Goal: Task Accomplishment & Management: Manage account settings

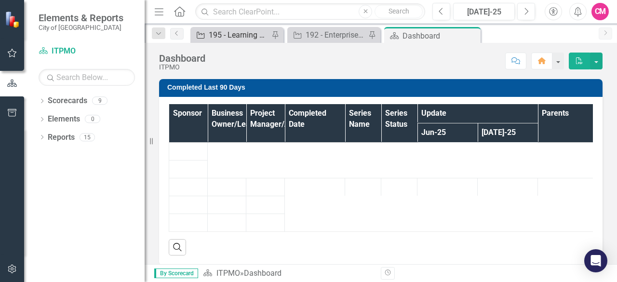
click at [237, 30] on div "195 - Learning Management System Implementation" at bounding box center [239, 35] width 60 height 12
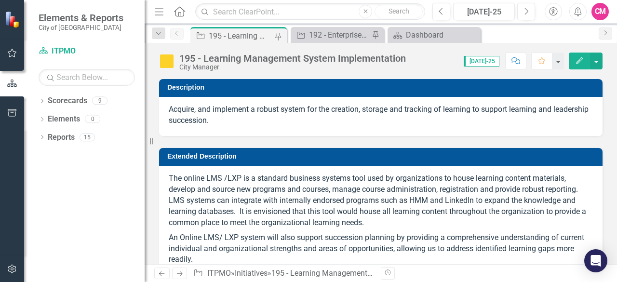
checkbox input "true"
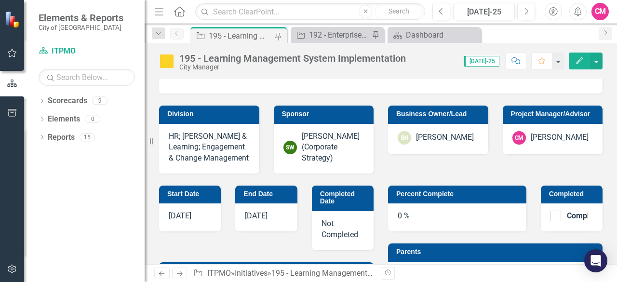
scroll to position [337, 0]
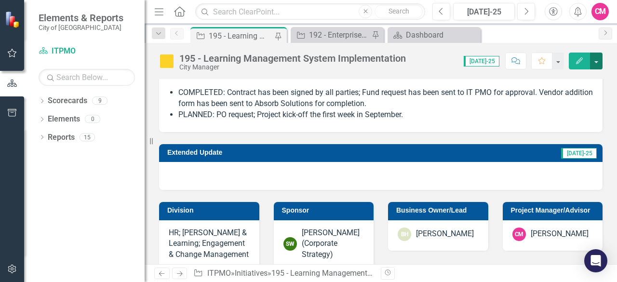
click at [598, 62] on button "button" at bounding box center [596, 61] width 13 height 17
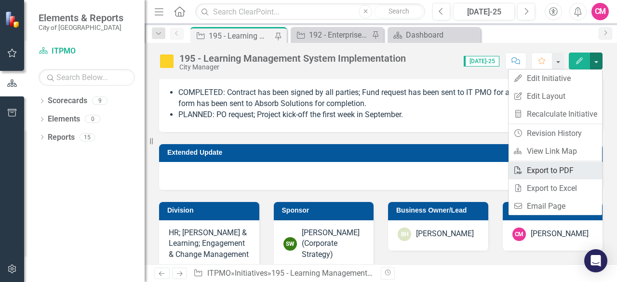
click at [538, 171] on link "PDF Export to PDF" at bounding box center [554, 170] width 93 height 18
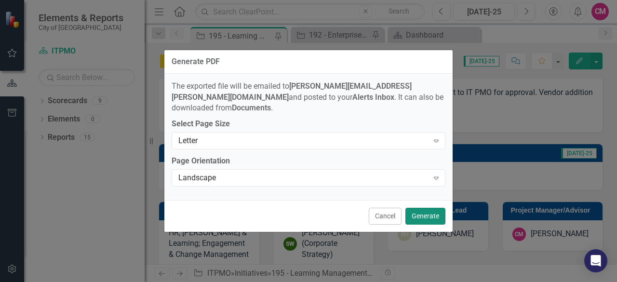
click at [438, 212] on button "Generate" at bounding box center [425, 216] width 40 height 17
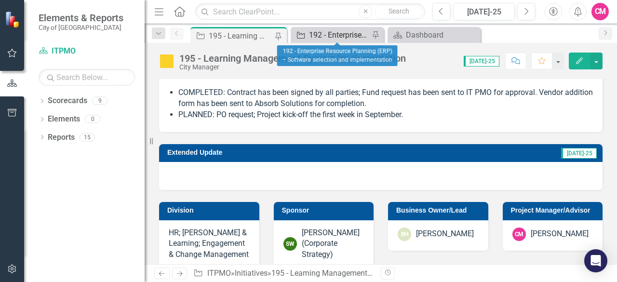
click at [344, 38] on div "192 - Enterprise Resource Planning (ERP) – Software selection and implementation" at bounding box center [339, 35] width 60 height 12
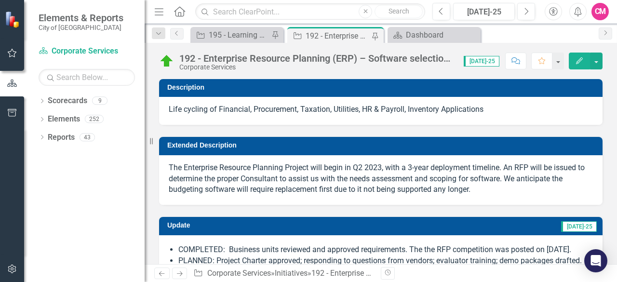
checkbox input "true"
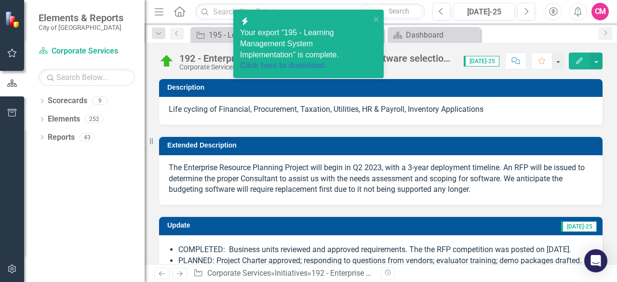
scroll to position [145, 0]
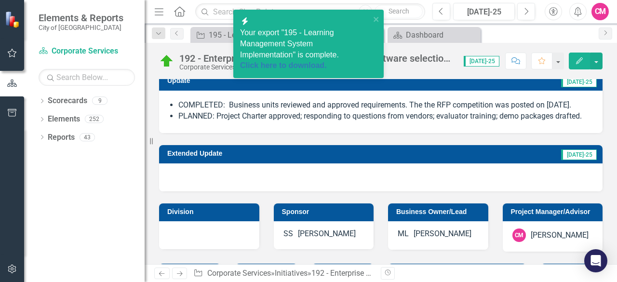
click at [308, 111] on li "PLANNED: Project Charter approved; responding to questions from vendors; evalua…" at bounding box center [385, 116] width 414 height 11
click at [465, 123] on div "COMPLETED: Business units reviewed and approved requirements. The the RFP compe…" at bounding box center [380, 112] width 443 height 43
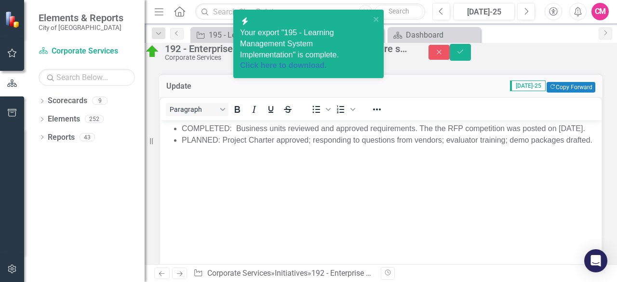
scroll to position [69, 0]
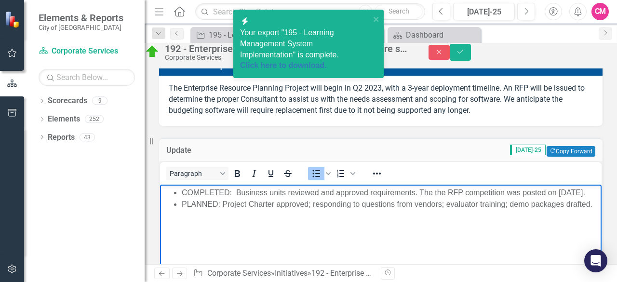
click at [225, 199] on li "COMPLETED: Business units reviewed and approved requirements. The the RFP compe…" at bounding box center [390, 193] width 417 height 12
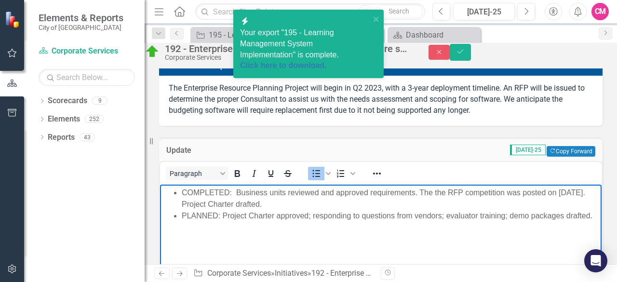
drag, startPoint x: 291, startPoint y: 200, endPoint x: 194, endPoint y: 205, distance: 97.5
click at [194, 205] on li "COMPLETED: Business units reviewed and approved requirements. The the RFP compe…" at bounding box center [390, 198] width 417 height 23
click at [471, 59] on button "Save" at bounding box center [460, 52] width 21 height 17
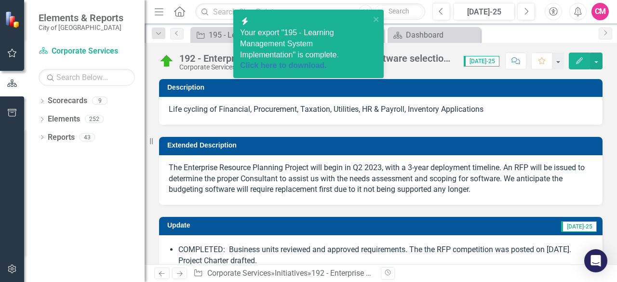
checkbox input "true"
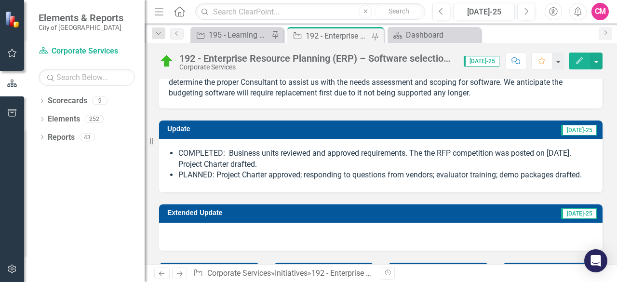
click at [398, 135] on td "[DATE]-25" at bounding box center [464, 130] width 265 height 14
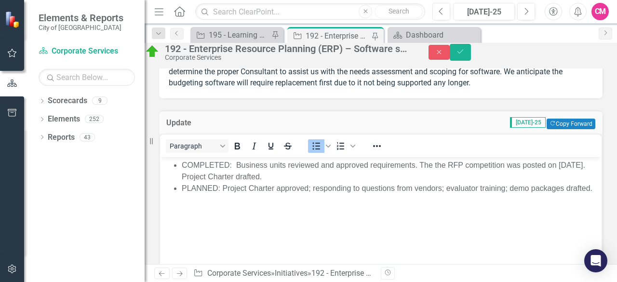
scroll to position [0, 0]
click at [268, 165] on li "COMPLETED: Business units reviewed and approved requirements. The the RFP compe…" at bounding box center [390, 170] width 417 height 23
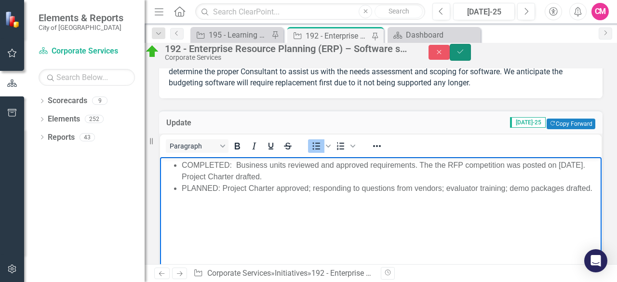
click at [471, 61] on button "Save" at bounding box center [460, 52] width 21 height 17
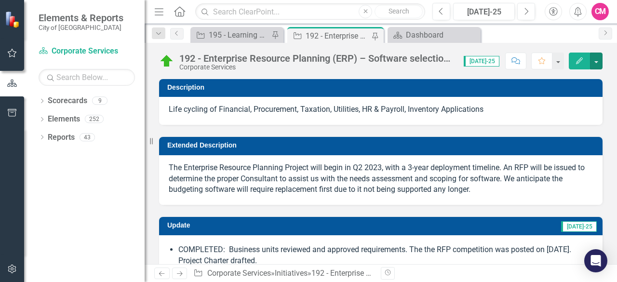
click at [593, 62] on button "button" at bounding box center [596, 61] width 13 height 17
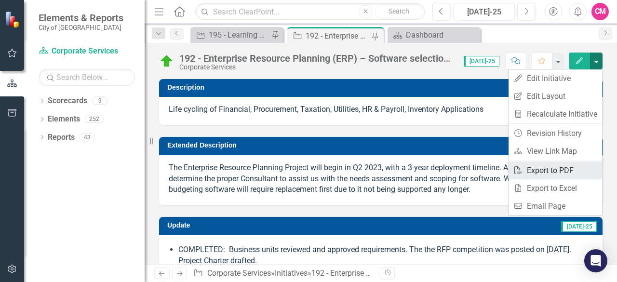
click at [581, 172] on link "PDF Export to PDF" at bounding box center [554, 170] width 93 height 18
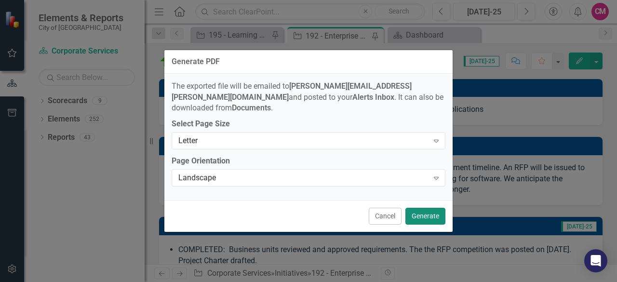
click at [428, 214] on button "Generate" at bounding box center [425, 216] width 40 height 17
